Goal: Obtain resource: Obtain resource

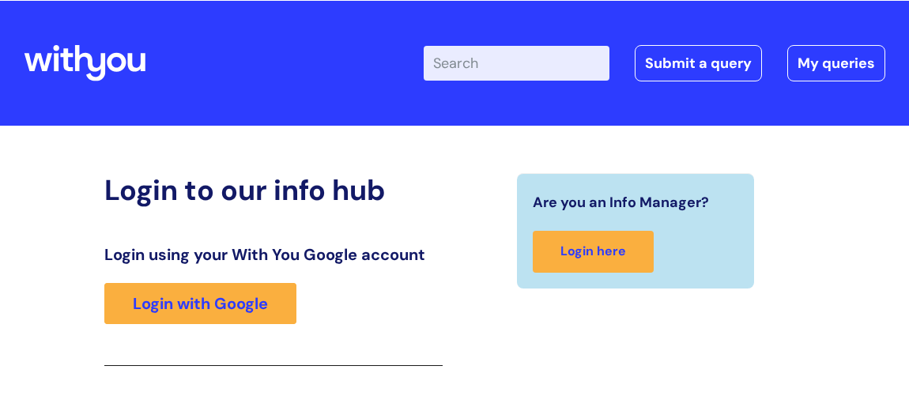
scroll to position [260, 0]
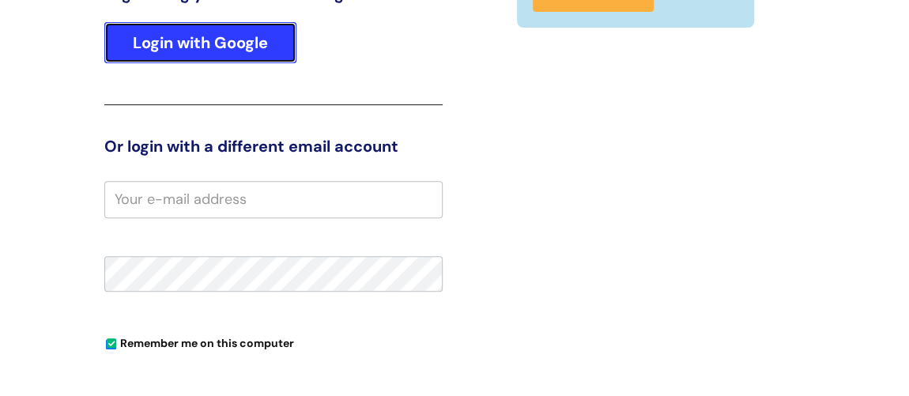
click at [257, 49] on link "Login with Google" at bounding box center [200, 42] width 192 height 41
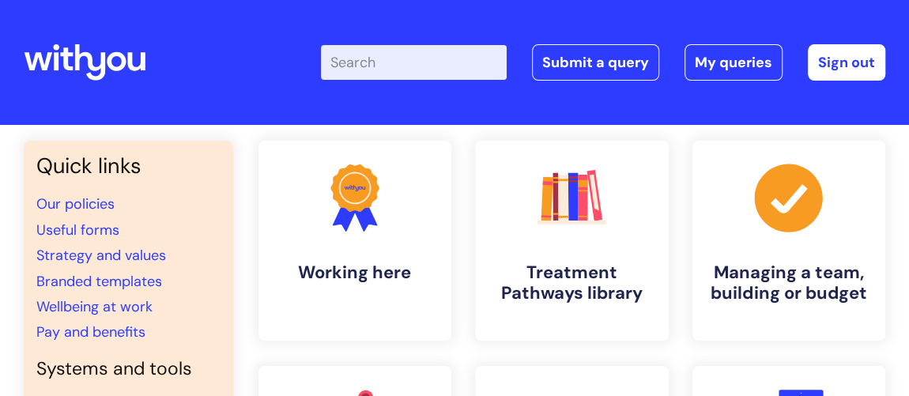
click at [378, 62] on input "Enter your search term here..." at bounding box center [414, 62] width 186 height 35
click at [128, 309] on link "Wellbeing at work" at bounding box center [94, 306] width 116 height 19
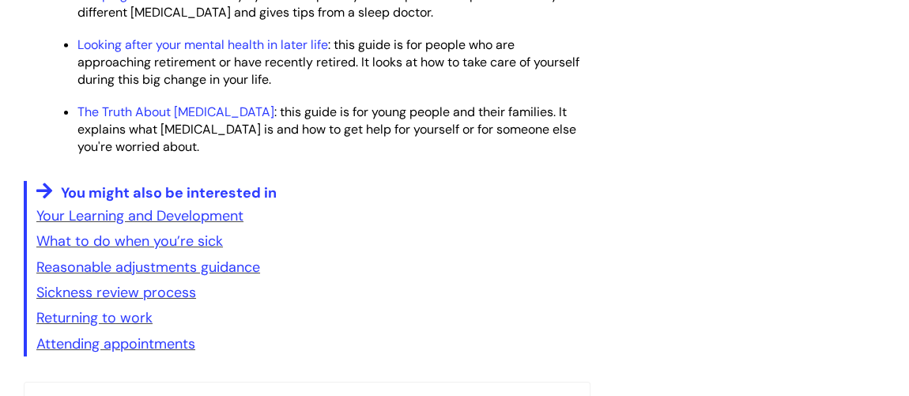
scroll to position [2658, 0]
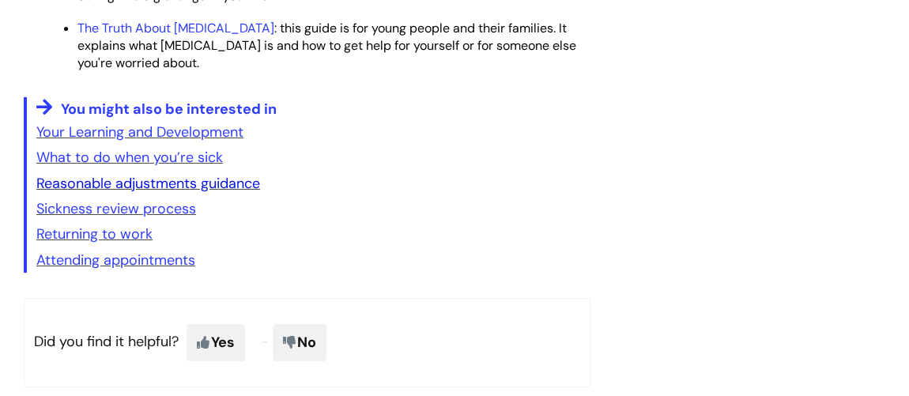
click at [187, 183] on link "Reasonable adjustments guidance" at bounding box center [148, 183] width 224 height 19
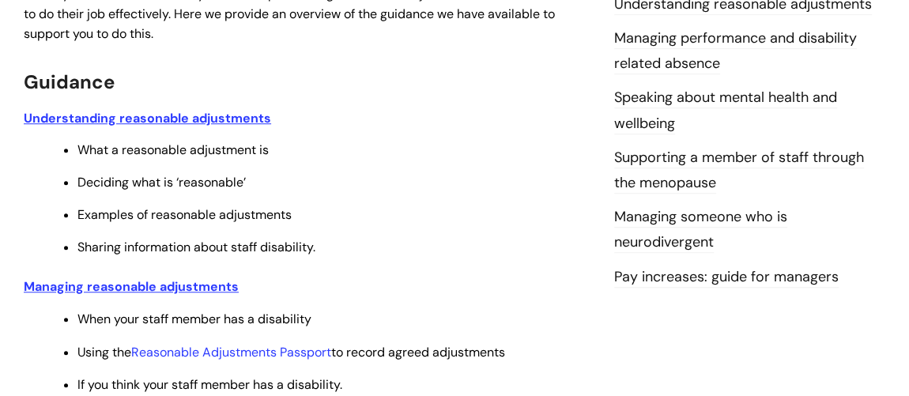
scroll to position [503, 0]
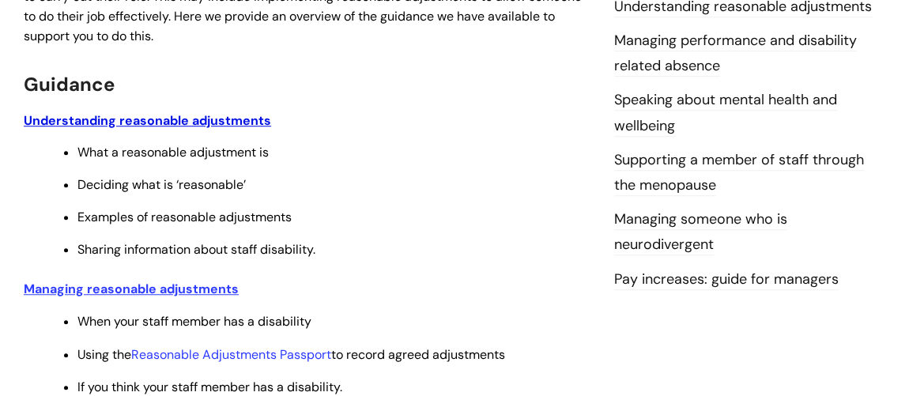
click at [192, 112] on u "Understanding reasonable adjustments" at bounding box center [147, 120] width 247 height 17
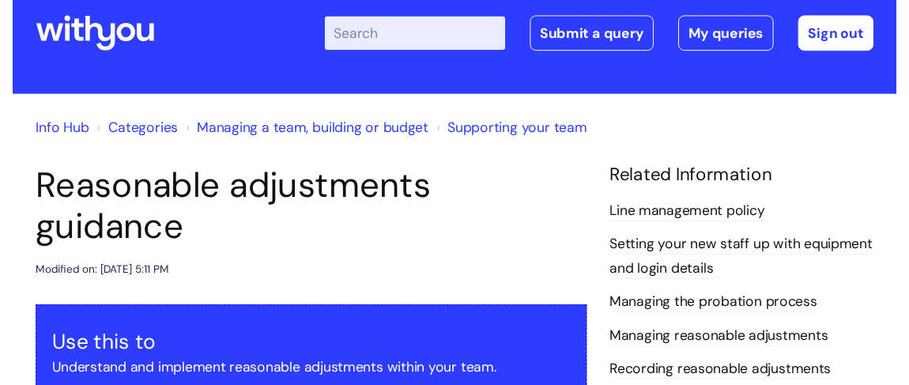
scroll to position [0, 0]
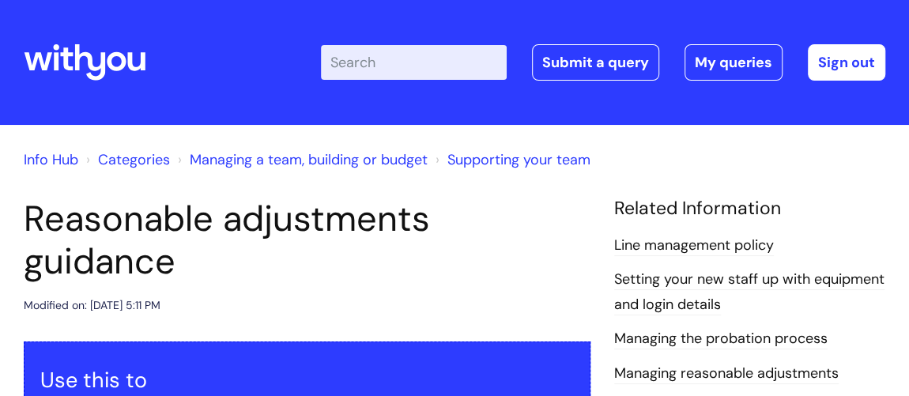
click at [370, 55] on input "Enter your search term here..." at bounding box center [414, 62] width 186 height 35
type input "reduction in hours"
click button "Search" at bounding box center [0, 0] width 0 height 0
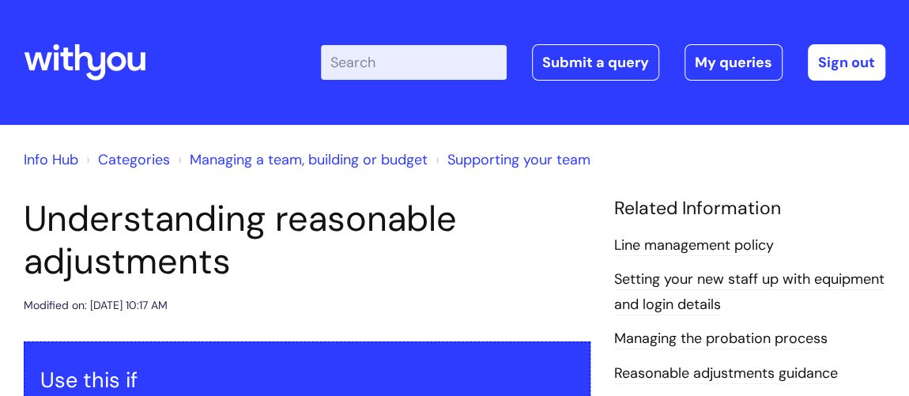
click at [356, 69] on input "Enter your search term here..." at bounding box center [414, 62] width 186 height 35
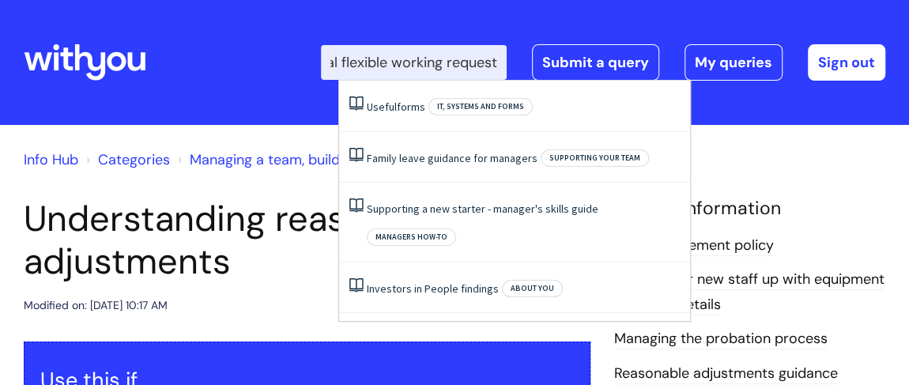
scroll to position [0, 49]
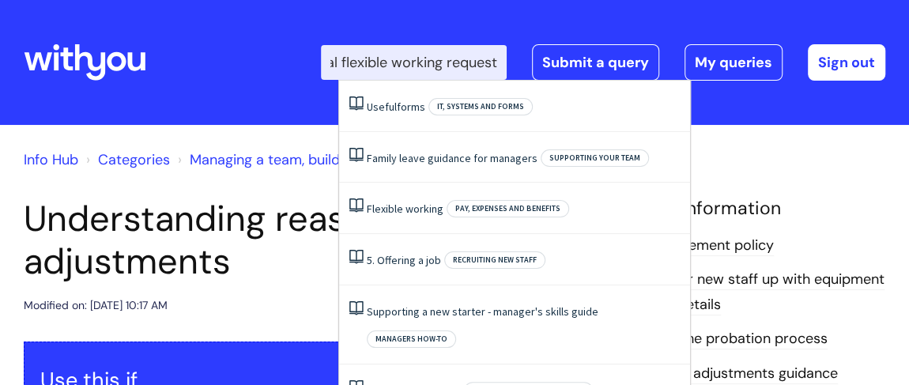
type input "formal flexible working request"
click button "Search" at bounding box center [0, 0] width 0 height 0
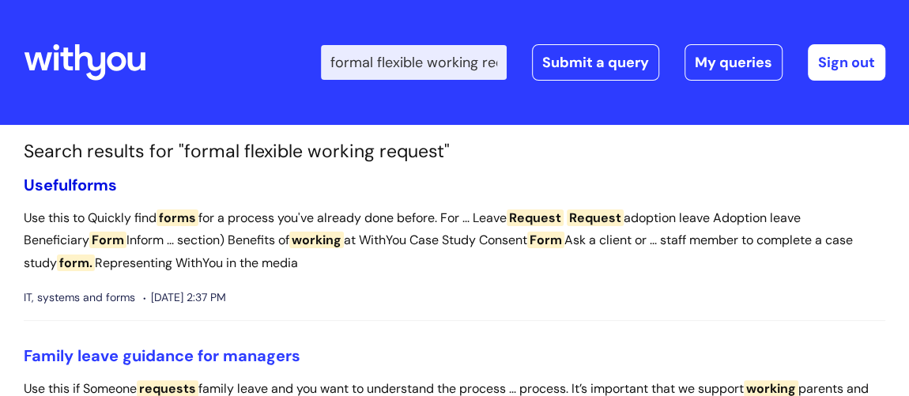
click at [96, 180] on span "forms" at bounding box center [94, 185] width 45 height 21
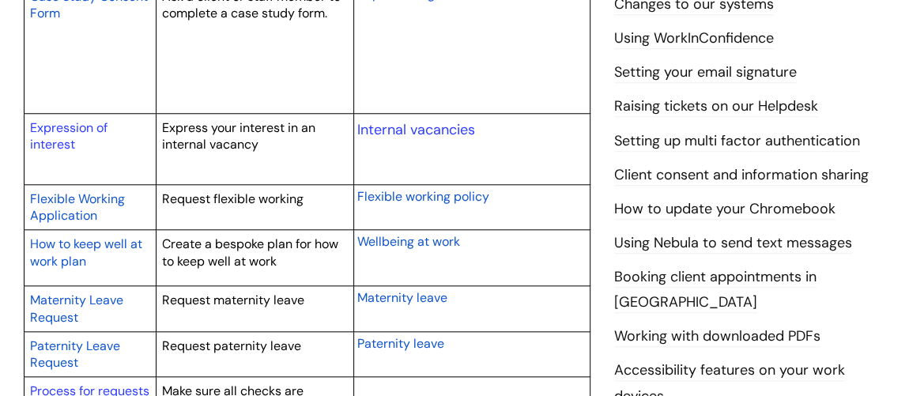
scroll to position [718, 0]
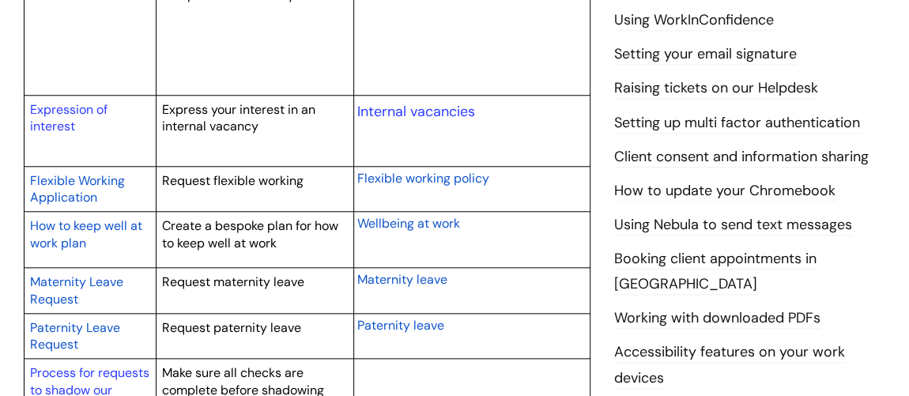
click at [89, 179] on span "Flexible Working Application" at bounding box center [77, 189] width 95 height 34
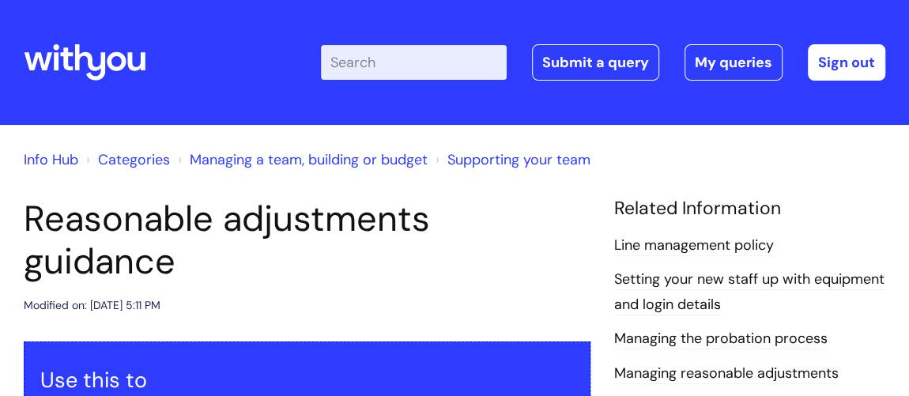
click at [374, 68] on input "Enter your search term here..." at bounding box center [414, 62] width 186 height 35
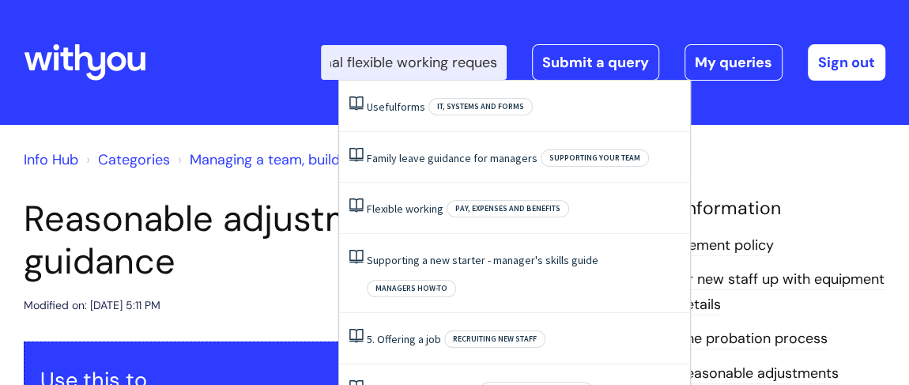
scroll to position [0, 49]
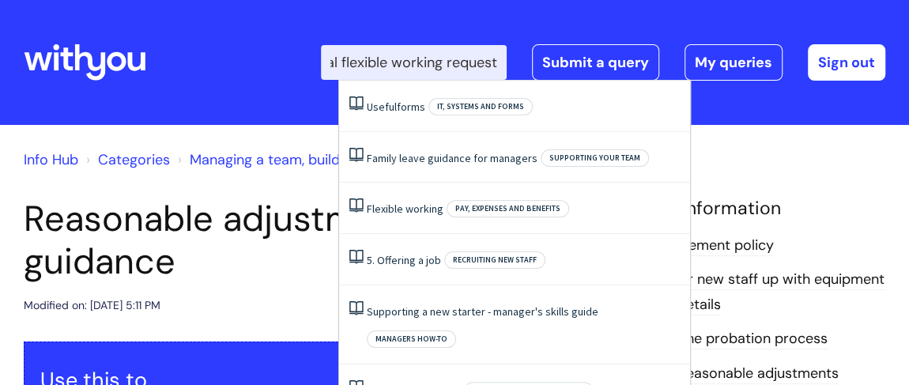
type input "formal flexible working request"
click button "Search" at bounding box center [0, 0] width 0 height 0
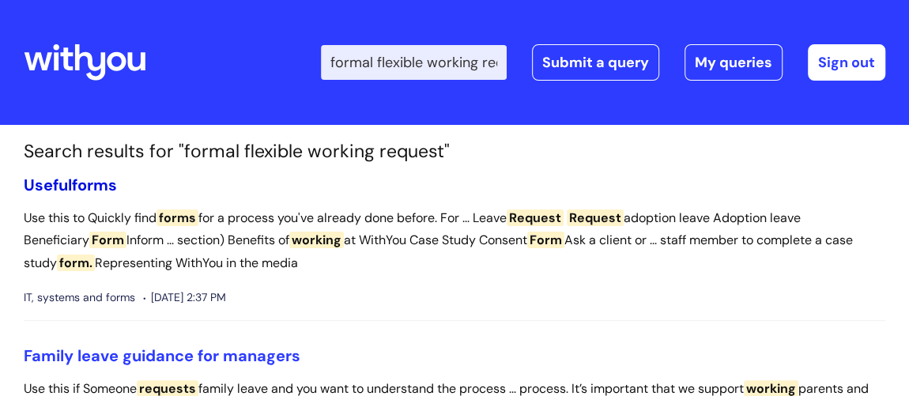
click at [107, 183] on span "forms" at bounding box center [94, 185] width 45 height 21
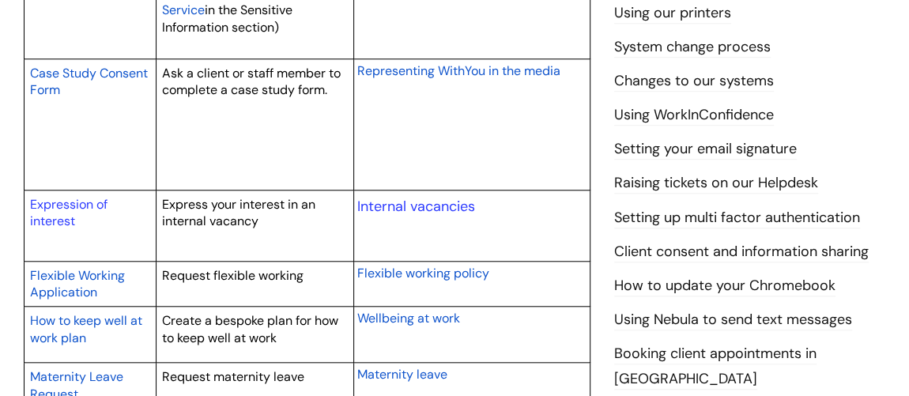
scroll to position [647, 0]
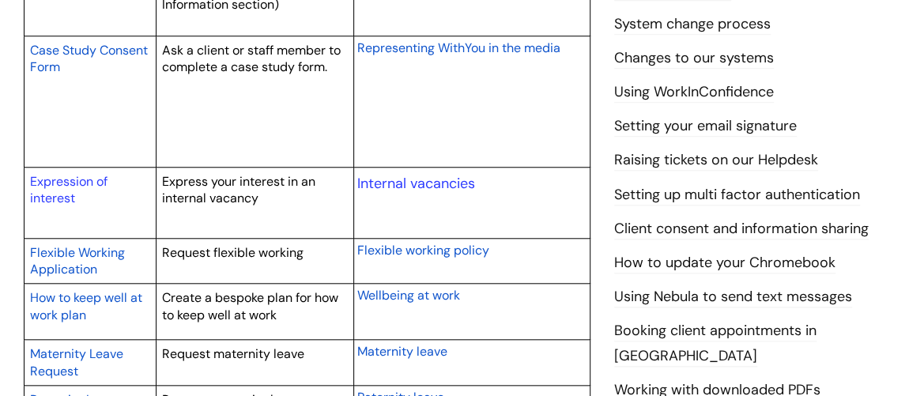
click at [100, 249] on span "Flexible Working Application" at bounding box center [77, 261] width 95 height 34
